Goal: Task Accomplishment & Management: Manage account settings

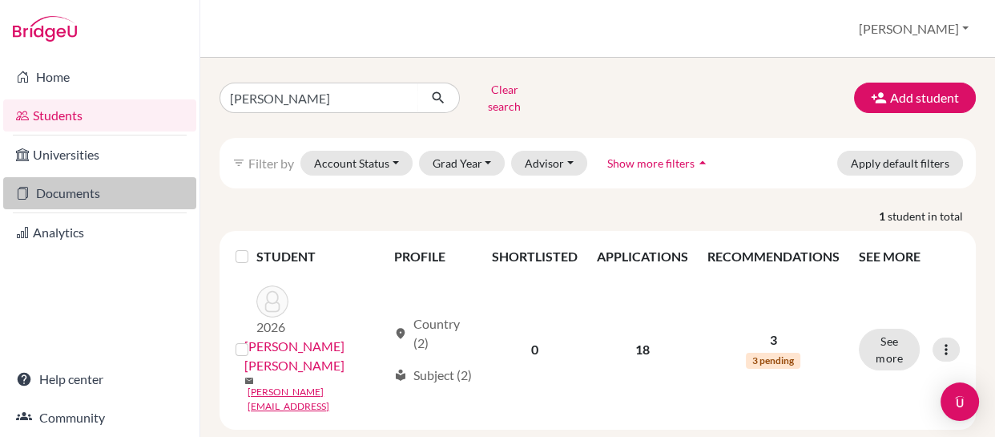
click at [73, 195] on link "Documents" at bounding box center [99, 193] width 193 height 32
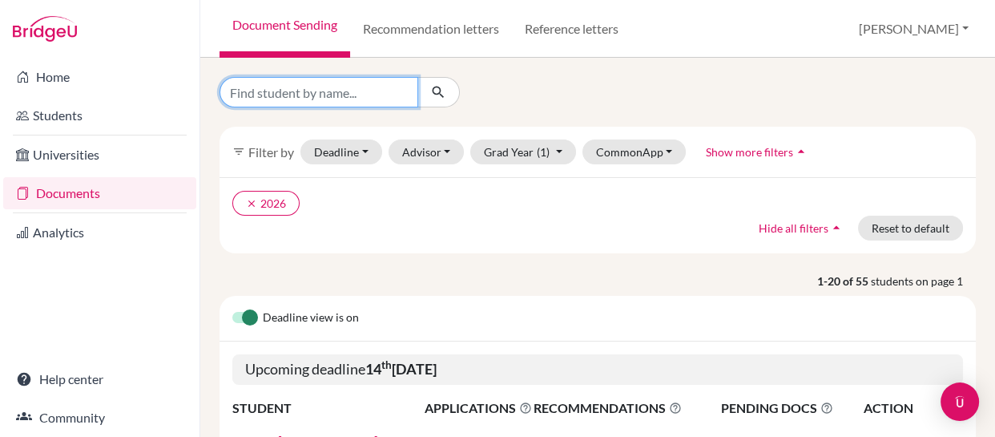
click at [380, 97] on input "Find student by name..." at bounding box center [318, 92] width 199 height 30
click at [380, 97] on input "l" at bounding box center [318, 92] width 199 height 30
type input "luna"
click button "submit" at bounding box center [438, 92] width 42 height 30
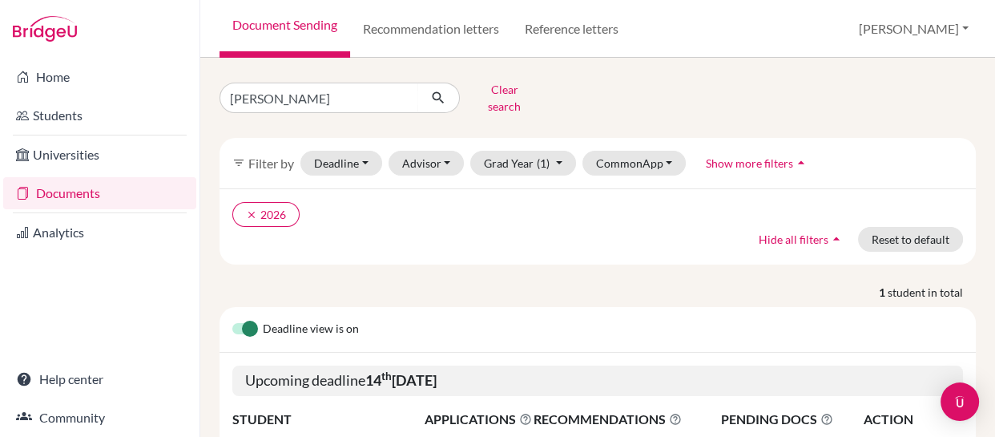
scroll to position [150, 0]
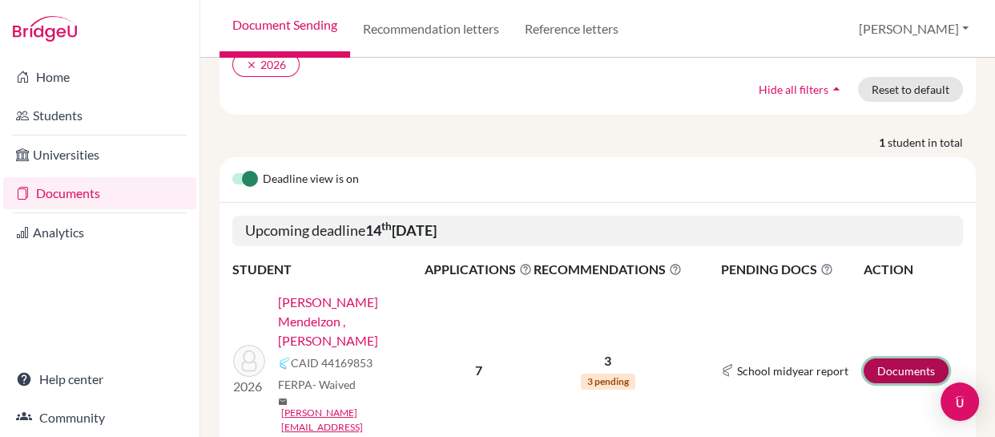
click at [894, 358] on link "Documents" at bounding box center [906, 370] width 85 height 25
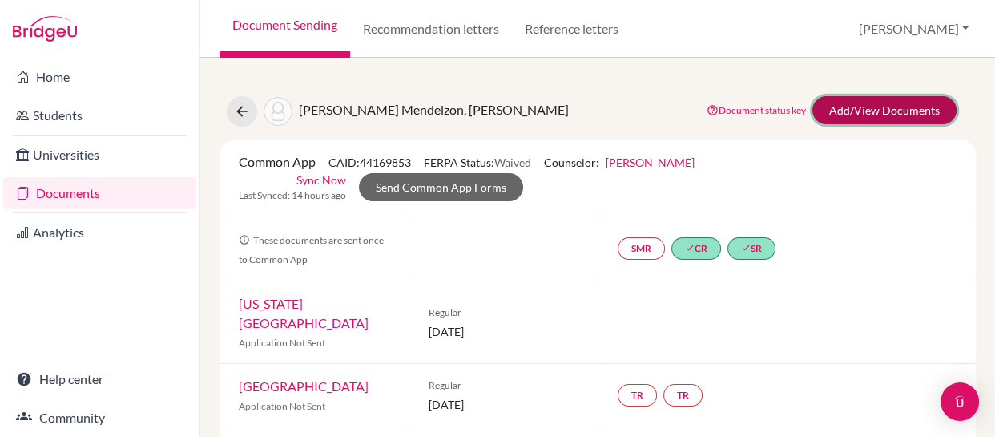
click at [853, 111] on link "Add/View Documents" at bounding box center [884, 110] width 144 height 28
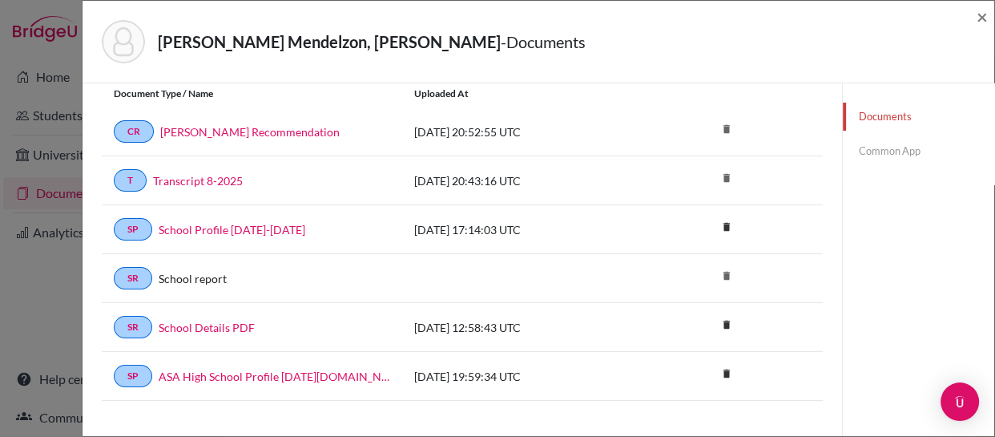
scroll to position [53, 0]
click at [227, 229] on link "School Profile 2025-2026" at bounding box center [232, 230] width 147 height 17
click at [872, 147] on link "Common App" at bounding box center [918, 151] width 151 height 28
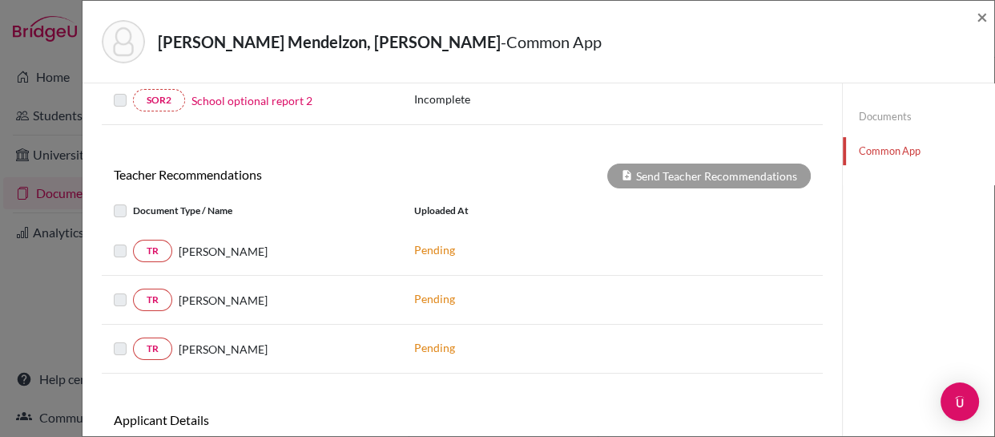
scroll to position [558, 0]
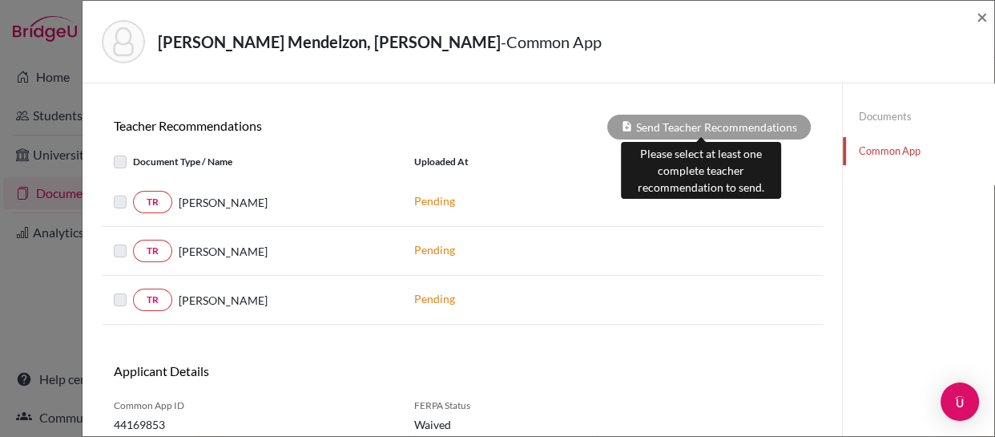
click at [678, 123] on div "Send Teacher Recommendations" at bounding box center [708, 127] width 203 height 25
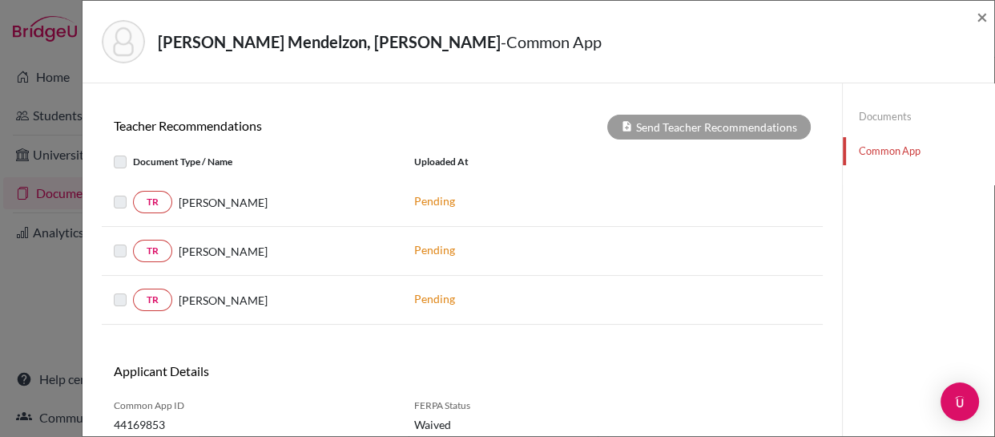
click at [133, 192] on label at bounding box center [133, 192] width 0 height 0
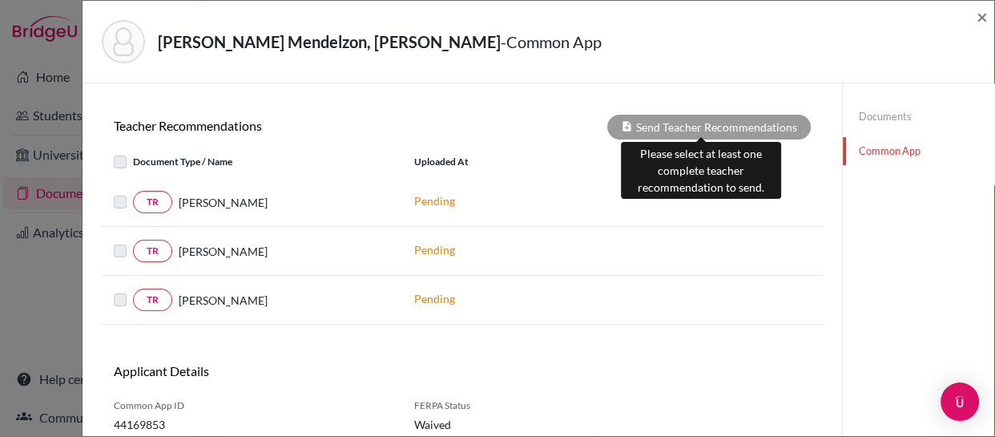
click at [676, 123] on div "Send Teacher Recommendations" at bounding box center [708, 127] width 203 height 25
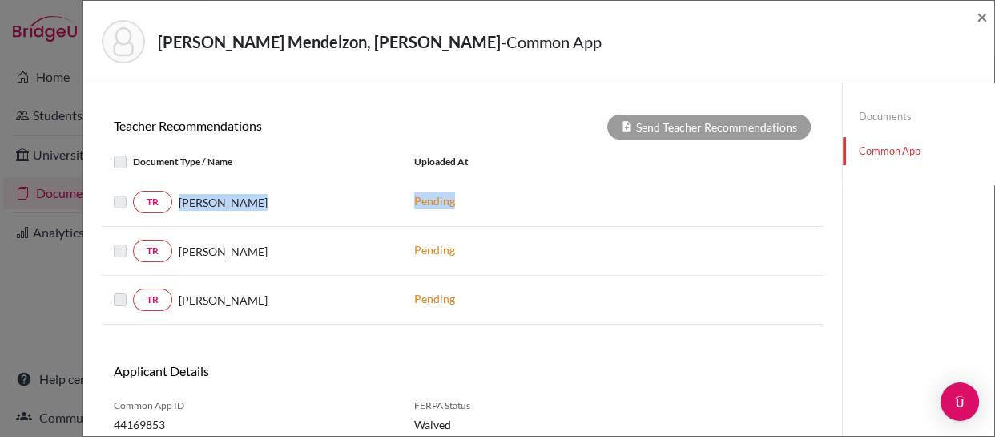
drag, startPoint x: 120, startPoint y: 200, endPoint x: 123, endPoint y: 262, distance: 61.8
click at [123, 262] on div "Document Type / Name Uploaded at TR Wesley Staton Pending TR Jeffrey Healey Pen…" at bounding box center [462, 235] width 721 height 179
click at [123, 262] on div "TR Jeffrey Healey Pending" at bounding box center [462, 251] width 721 height 49
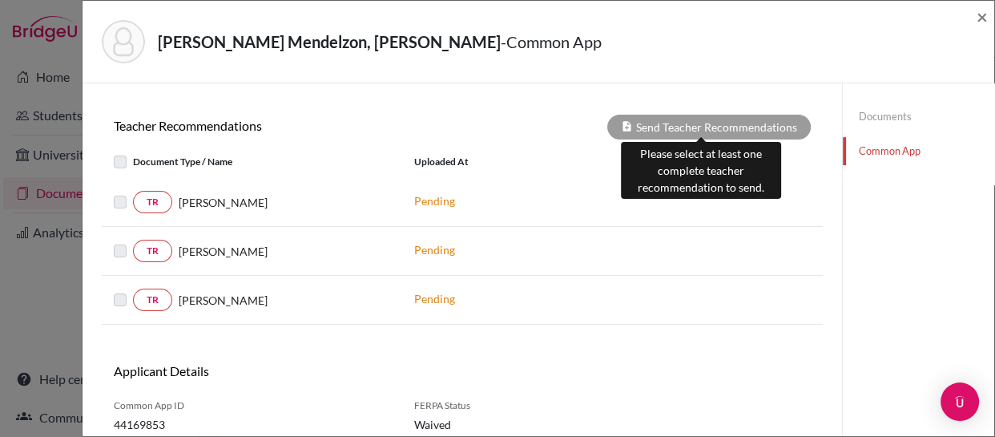
click at [665, 126] on div "Send Teacher Recommendations" at bounding box center [708, 127] width 203 height 25
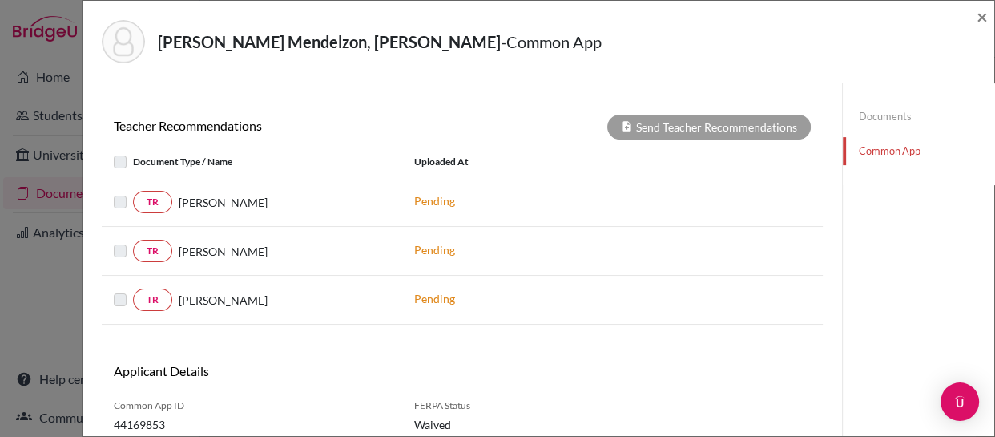
click at [818, 50] on div "Modica Mendelzon, Luna - Common App" at bounding box center [533, 41] width 862 height 43
click at [864, 110] on link "Documents" at bounding box center [918, 117] width 151 height 28
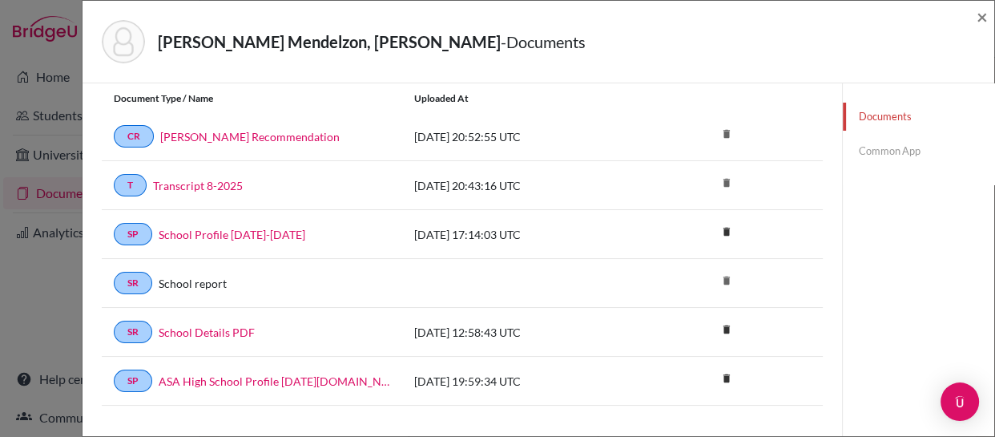
scroll to position [48, 0]
